Goal: Transaction & Acquisition: Purchase product/service

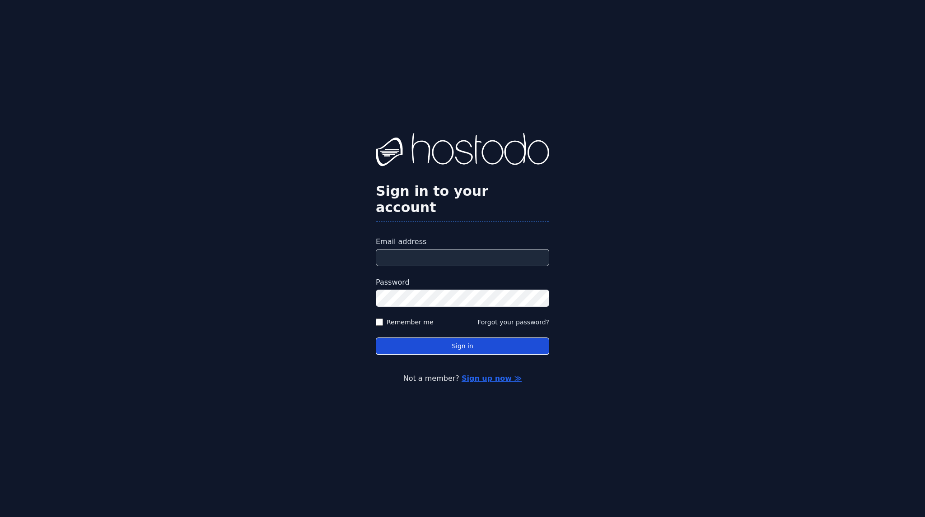
type input "**********"
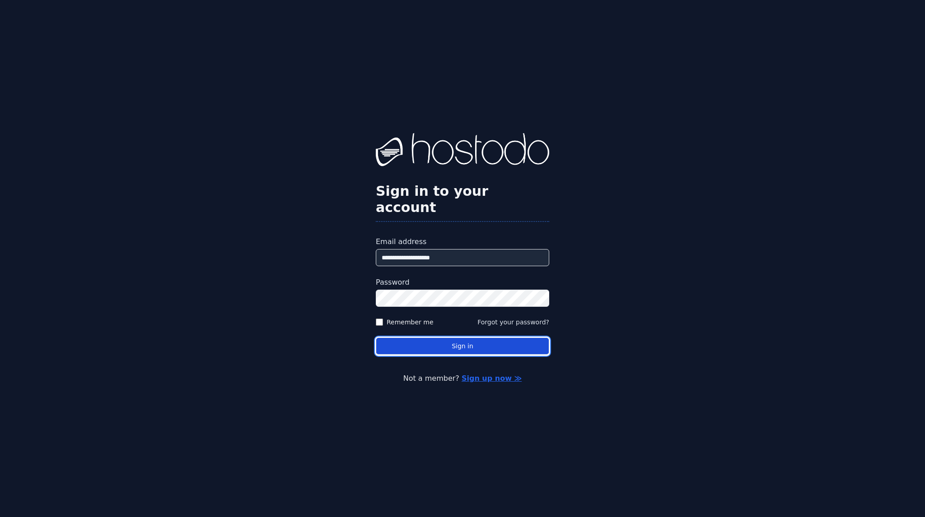
click at [456, 341] on button "Sign in" at bounding box center [462, 347] width 173 height 18
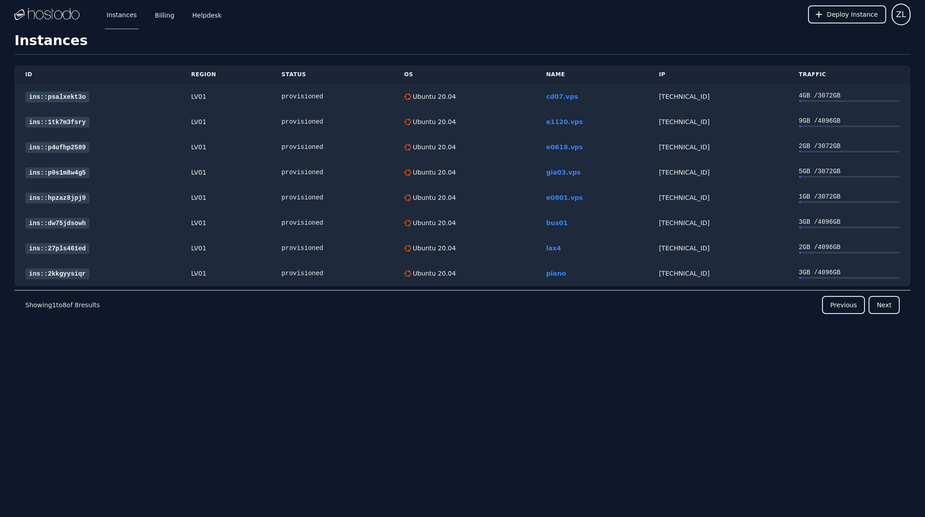
drag, startPoint x: 83, startPoint y: 387, endPoint x: 86, endPoint y: 378, distance: 9.1
click at [83, 387] on div "Instances Billing Helpdesk Deploy Instance ZL Instances SSH Keys Billing Helpde…" at bounding box center [462, 258] width 925 height 517
click at [166, 15] on link "Billing" at bounding box center [164, 15] width 23 height 30
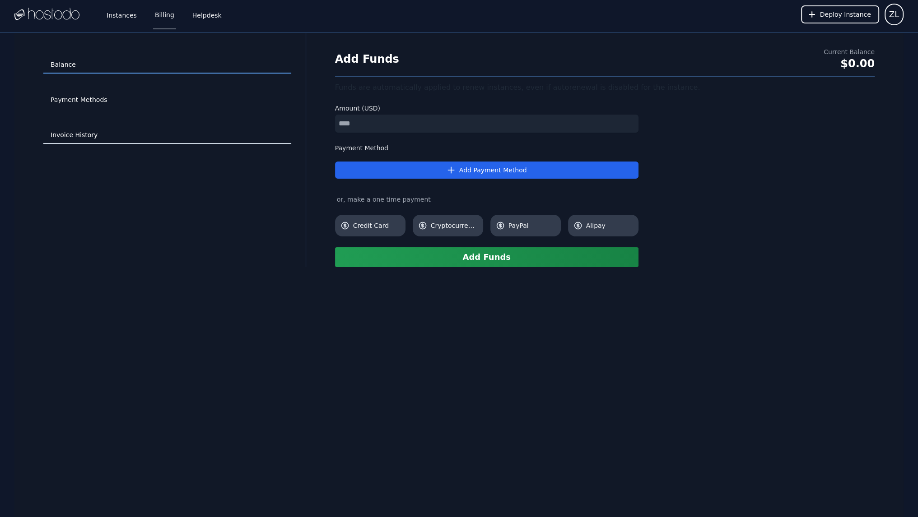
click at [81, 127] on link "Invoice History" at bounding box center [167, 135] width 248 height 17
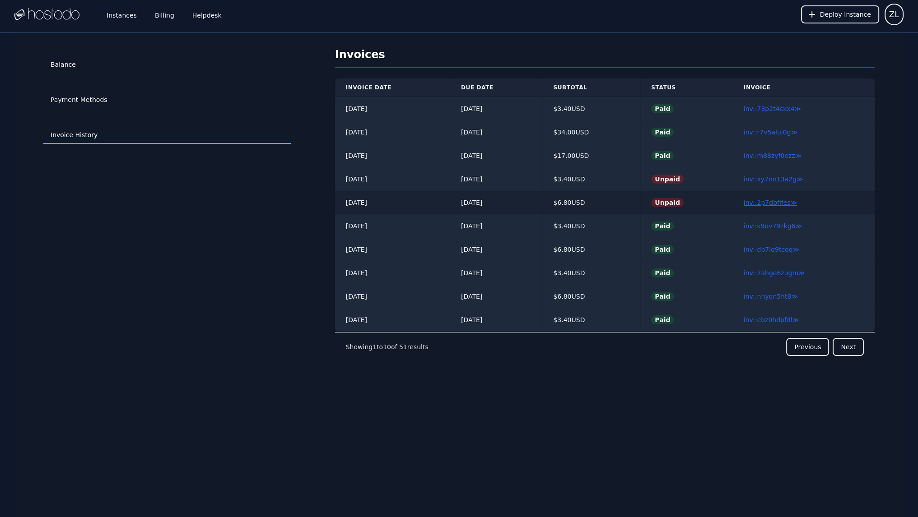
click at [765, 204] on link "inv::2p7dbfifes ≫" at bounding box center [771, 202] width 54 height 7
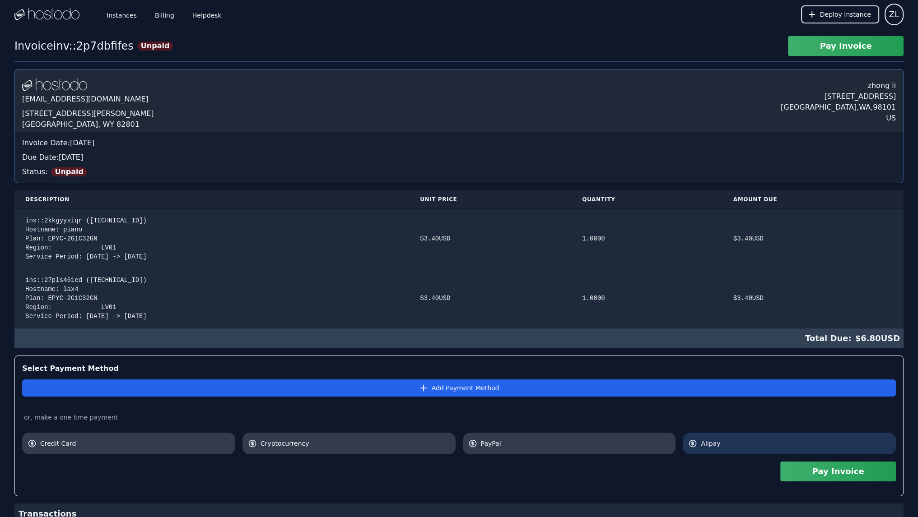
click at [749, 448] on link "Alipay" at bounding box center [789, 444] width 213 height 22
click at [829, 472] on button "Pay Invoice" at bounding box center [838, 472] width 116 height 20
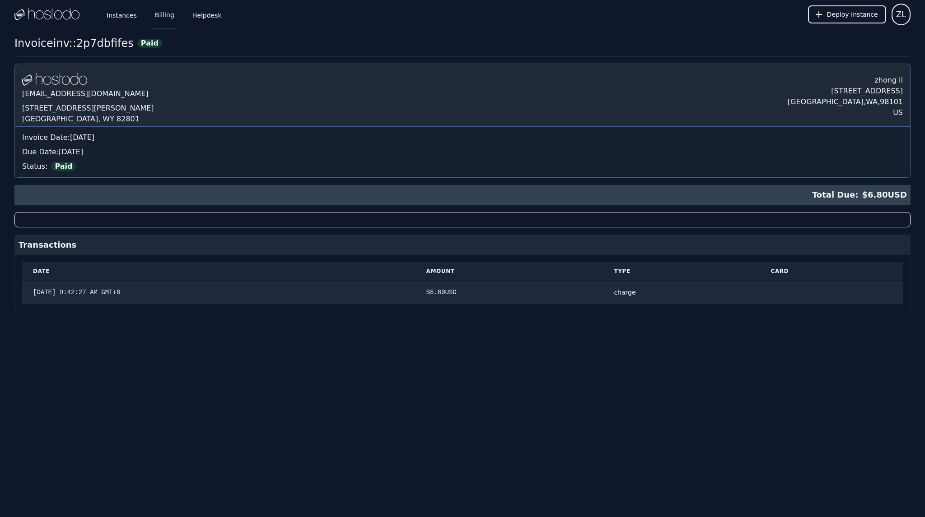
click at [162, 17] on link "Billing" at bounding box center [164, 15] width 23 height 30
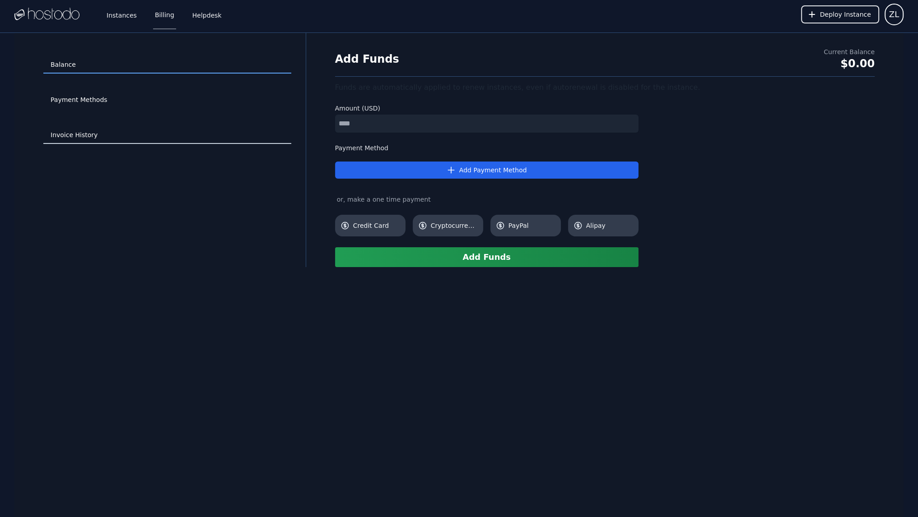
click at [103, 129] on link "Invoice History" at bounding box center [167, 135] width 248 height 17
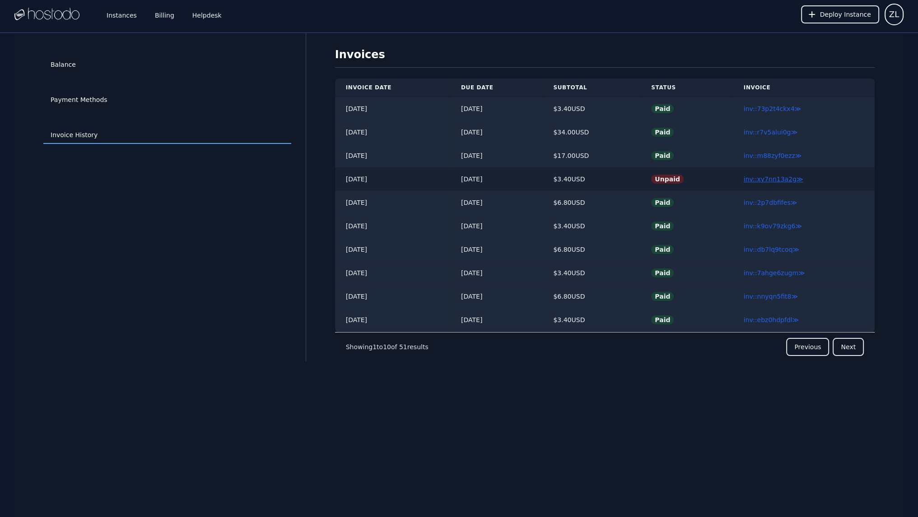
click at [779, 180] on link "inv::xy7nn13a2g ≫" at bounding box center [774, 179] width 60 height 7
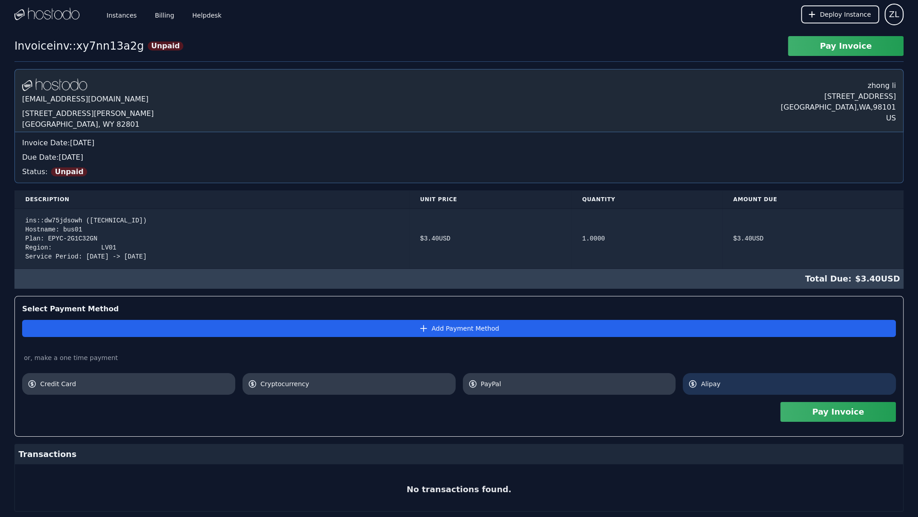
click at [743, 378] on link "Alipay" at bounding box center [789, 384] width 213 height 22
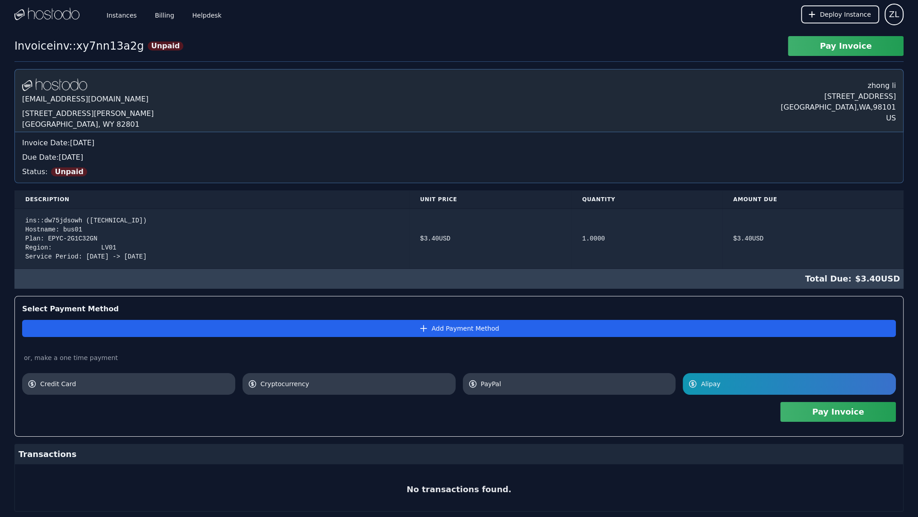
click at [836, 413] on button "Pay Invoice" at bounding box center [838, 412] width 116 height 20
